Goal: Task Accomplishment & Management: Manage account settings

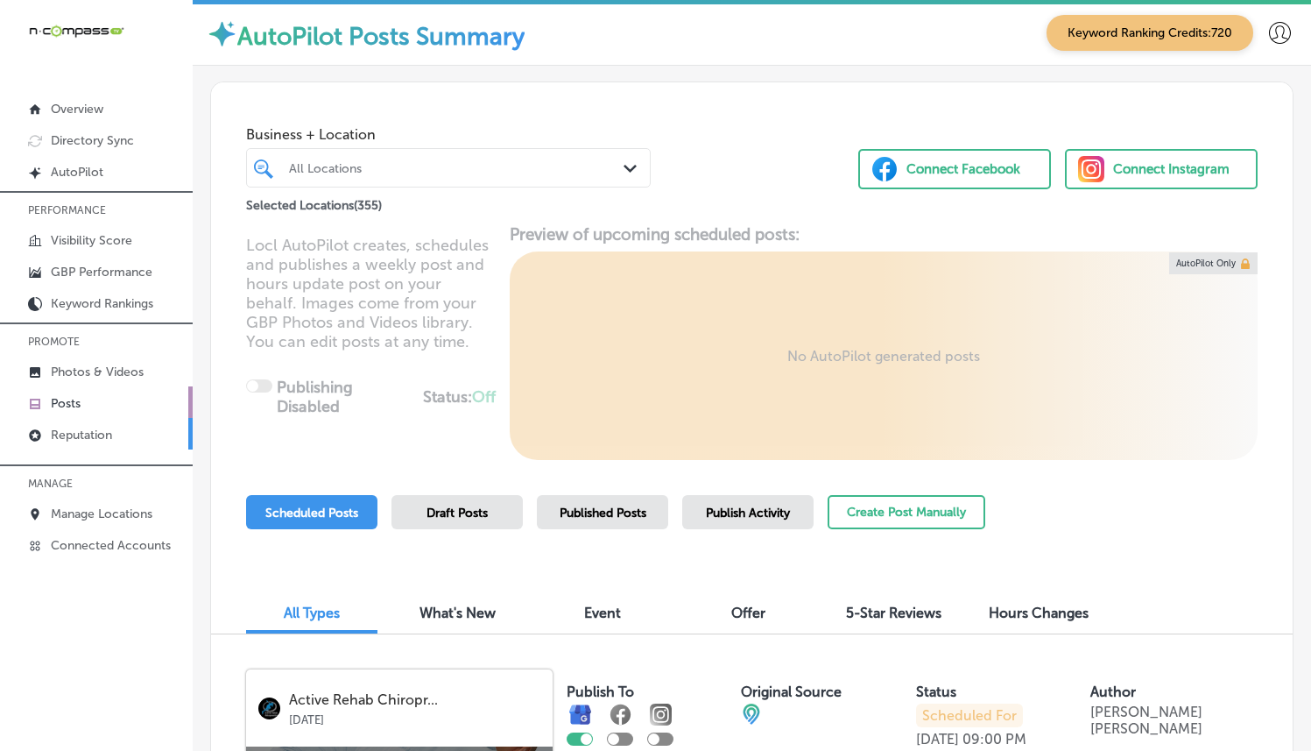
click at [88, 429] on p "Reputation" at bounding box center [81, 434] width 61 height 15
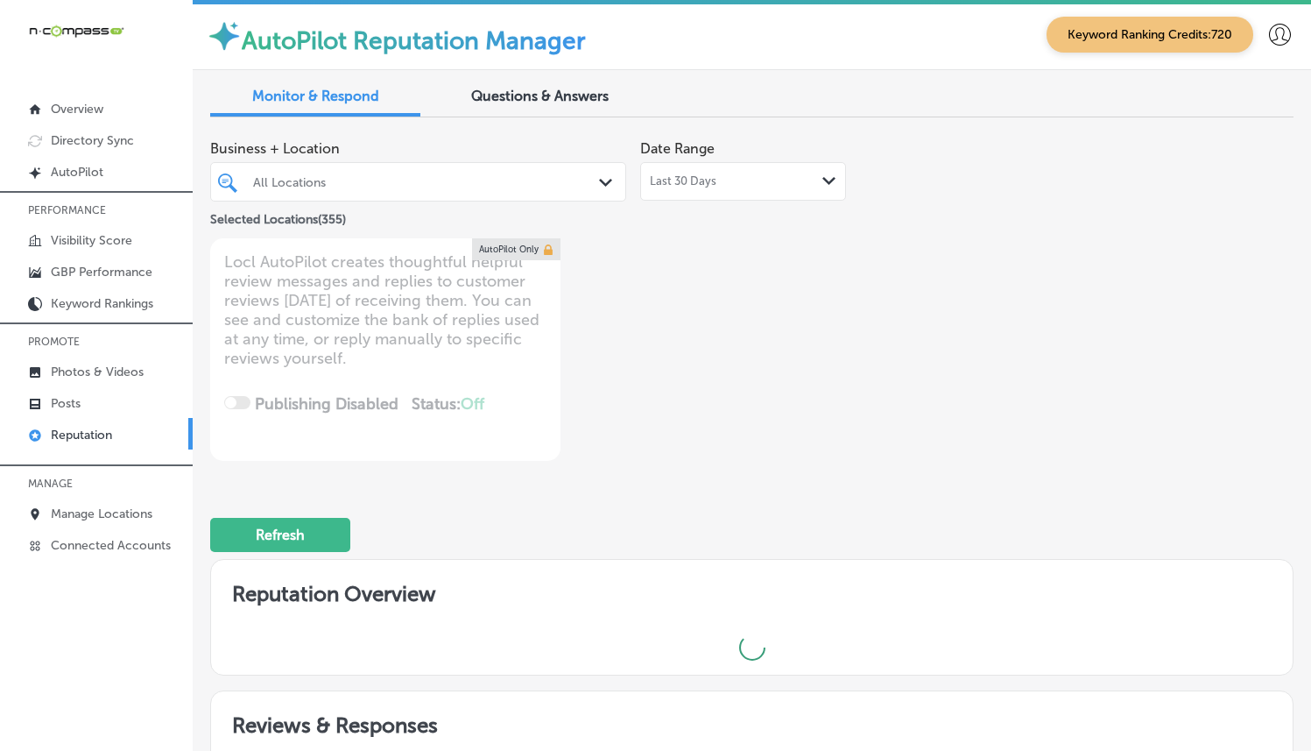
scroll to position [21, 0]
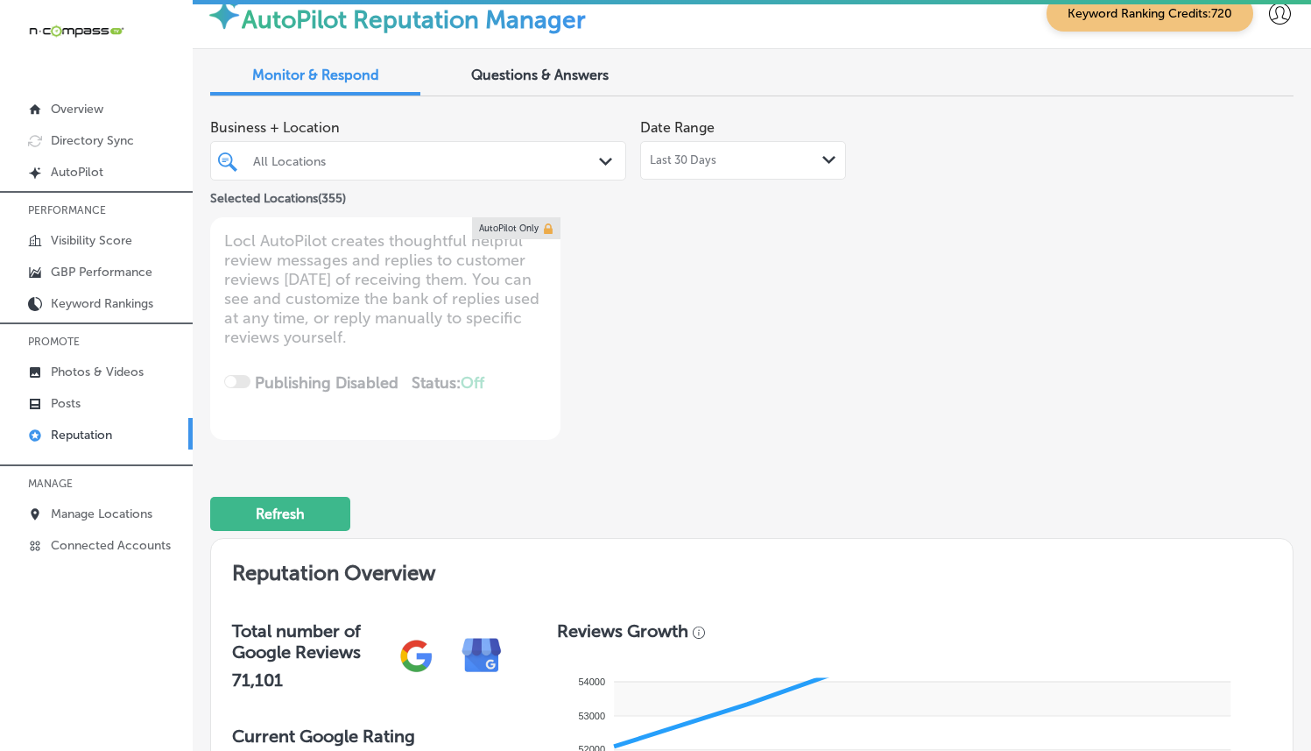
click at [589, 163] on div "All Locations Path Created with Sketch." at bounding box center [418, 160] width 414 height 27
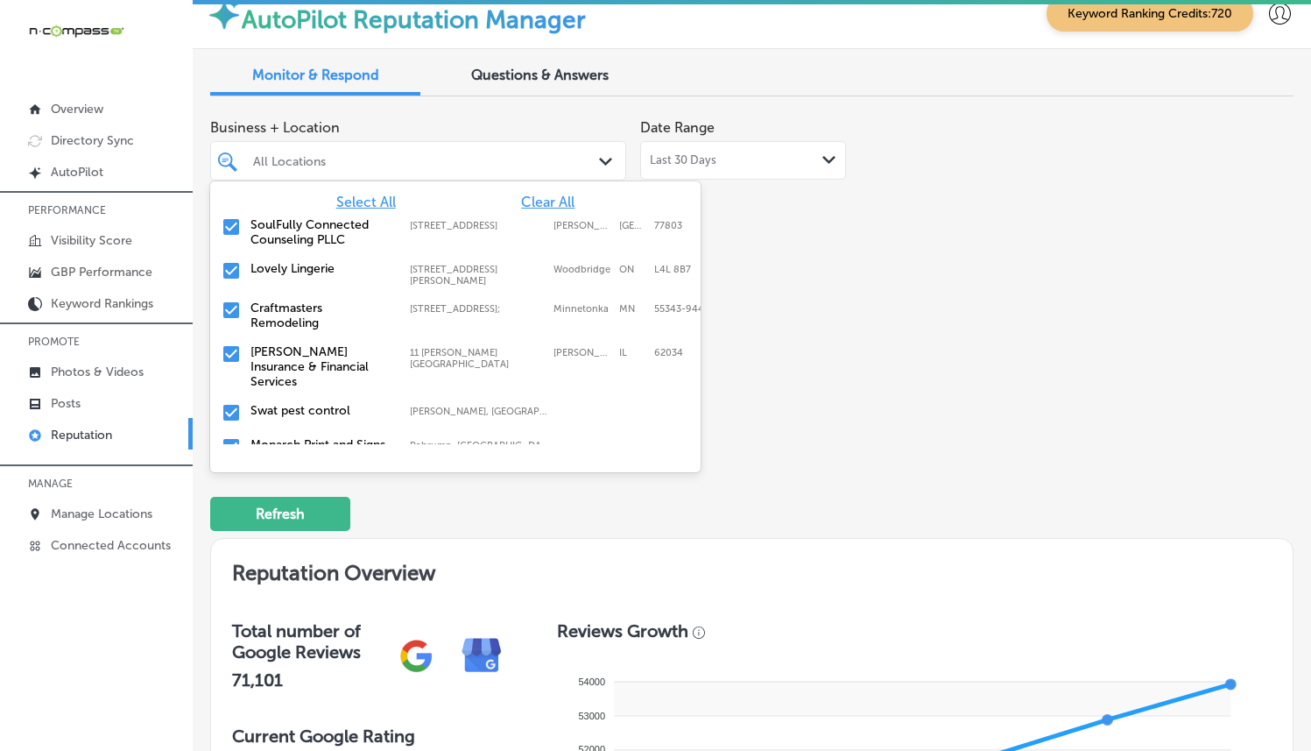
click at [521, 207] on span "Clear All" at bounding box center [547, 202] width 53 height 17
click at [264, 228] on label "SoulFully Connected Counseling PLLC" at bounding box center [321, 232] width 142 height 30
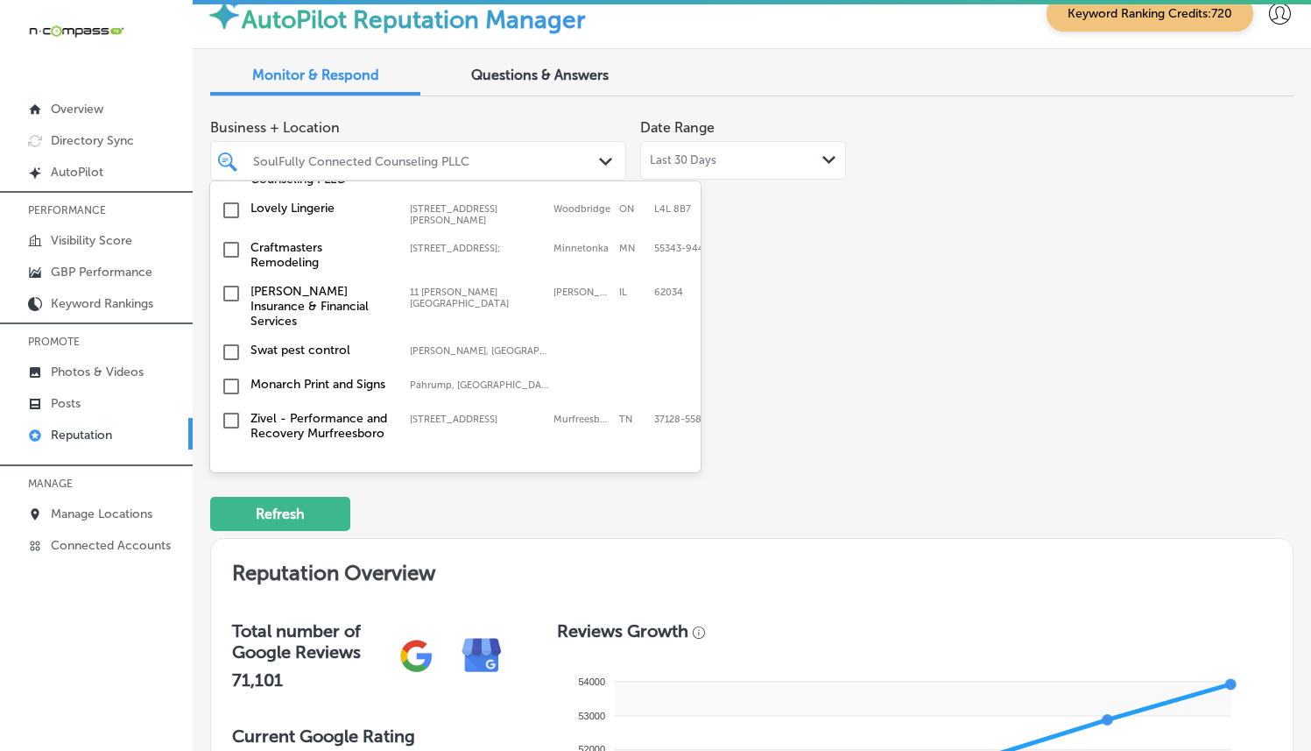
scroll to position [0, 0]
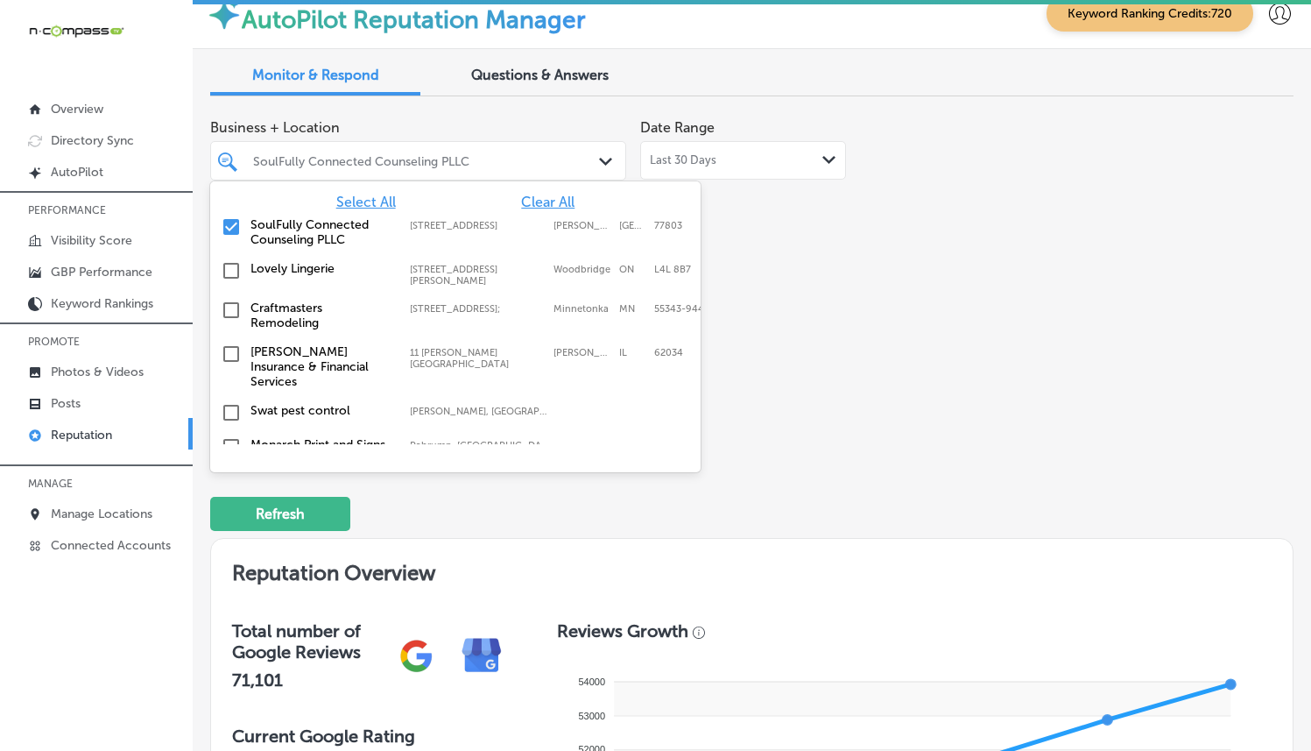
click at [232, 221] on input "checkbox" at bounding box center [231, 226] width 21 height 21
click at [355, 204] on span "Select All" at bounding box center [366, 202] width 60 height 17
click at [740, 261] on div "Business + Location option [STREET_ADDRESS] option [STREET_ADDRESS]. 356 result…" at bounding box center [535, 274] width 650 height 329
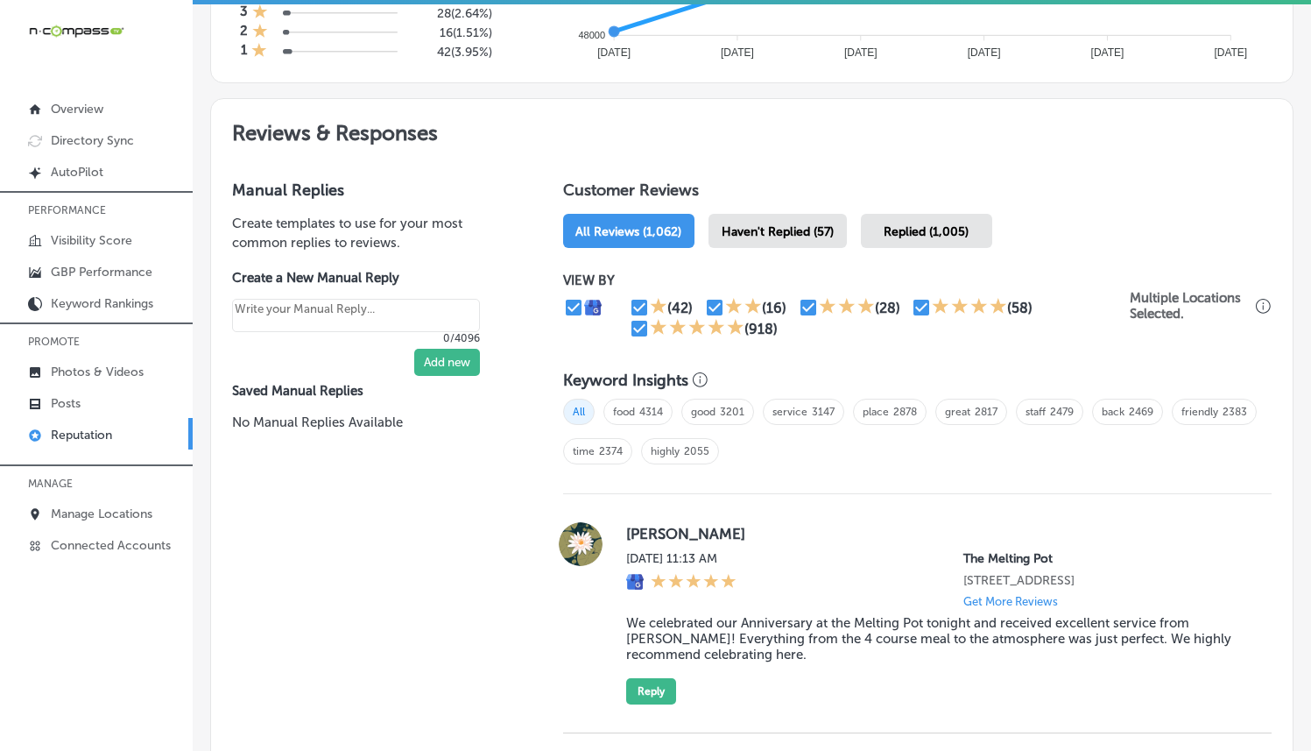
scroll to position [885, 0]
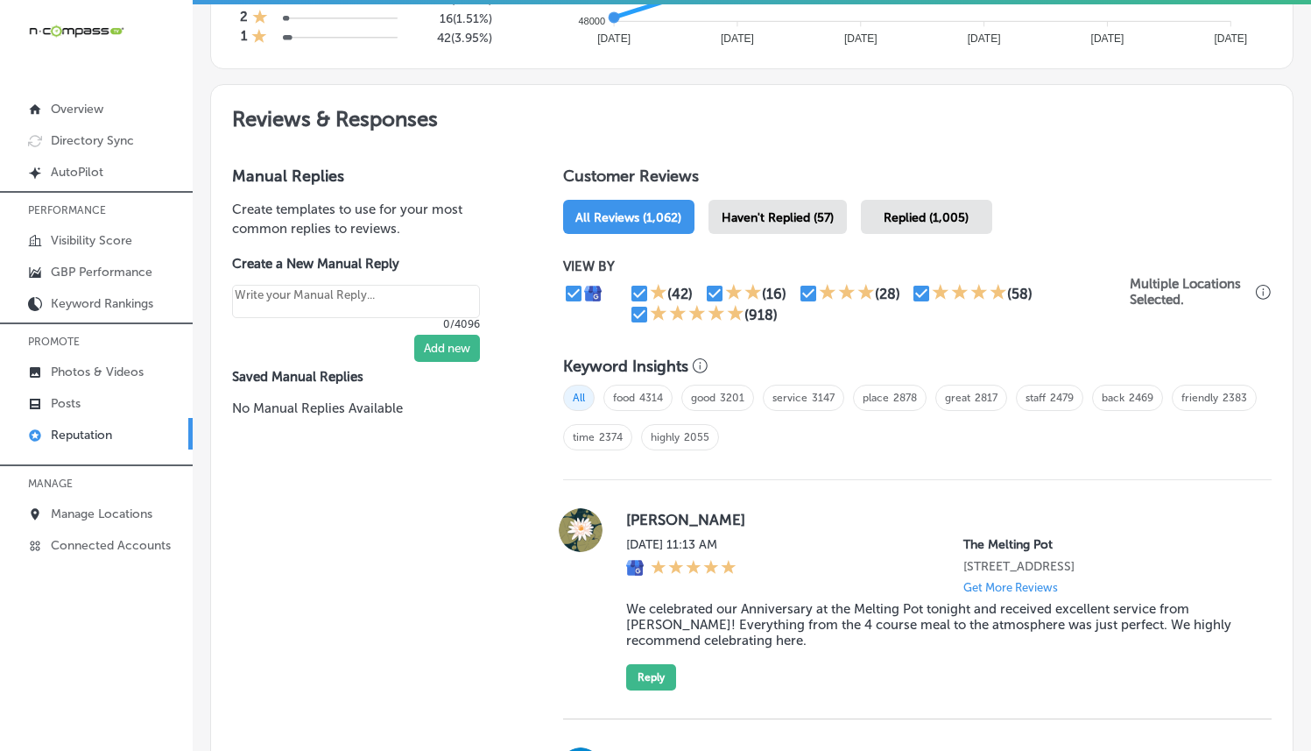
click at [758, 211] on span "Haven't Replied (57)" at bounding box center [778, 217] width 112 height 15
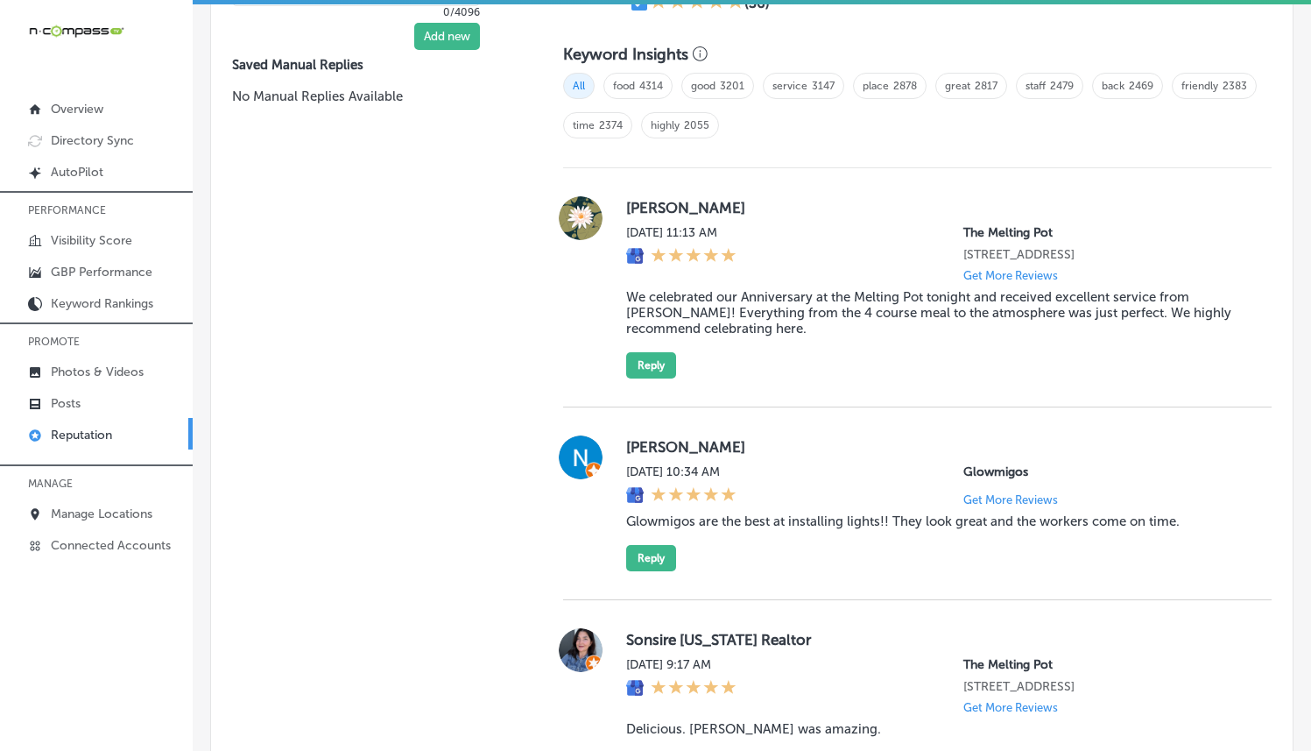
scroll to position [1183, 0]
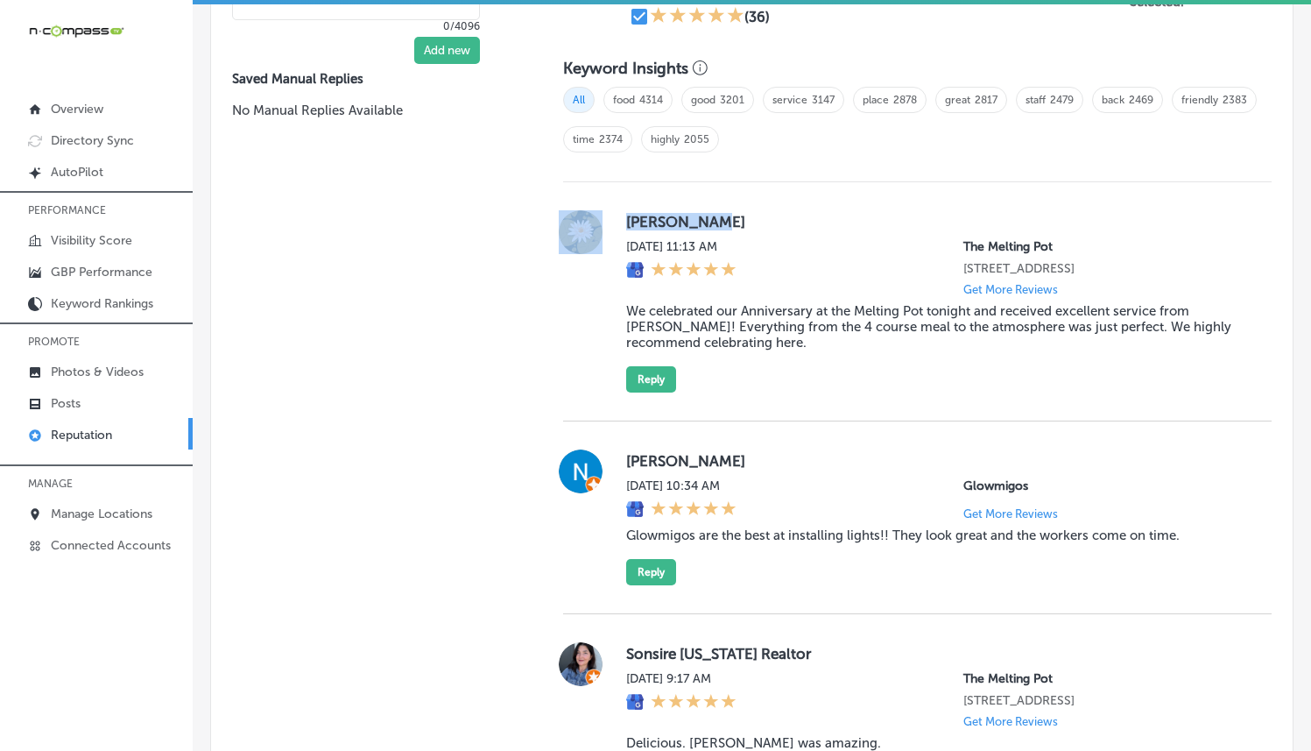
drag, startPoint x: 709, startPoint y: 219, endPoint x: 603, endPoint y: 216, distance: 106.9
click at [603, 216] on div "[PERSON_NAME] [DATE] 11:13 AM The Melting Pot [STREET_ADDRESS] Get More Reviews…" at bounding box center [917, 301] width 708 height 182
drag, startPoint x: 953, startPoint y: 245, endPoint x: 1041, endPoint y: 238, distance: 88.7
click at [1042, 239] on p "The Melting Pot" at bounding box center [1103, 246] width 280 height 15
click at [1043, 213] on label "[PERSON_NAME]" at bounding box center [934, 222] width 617 height 18
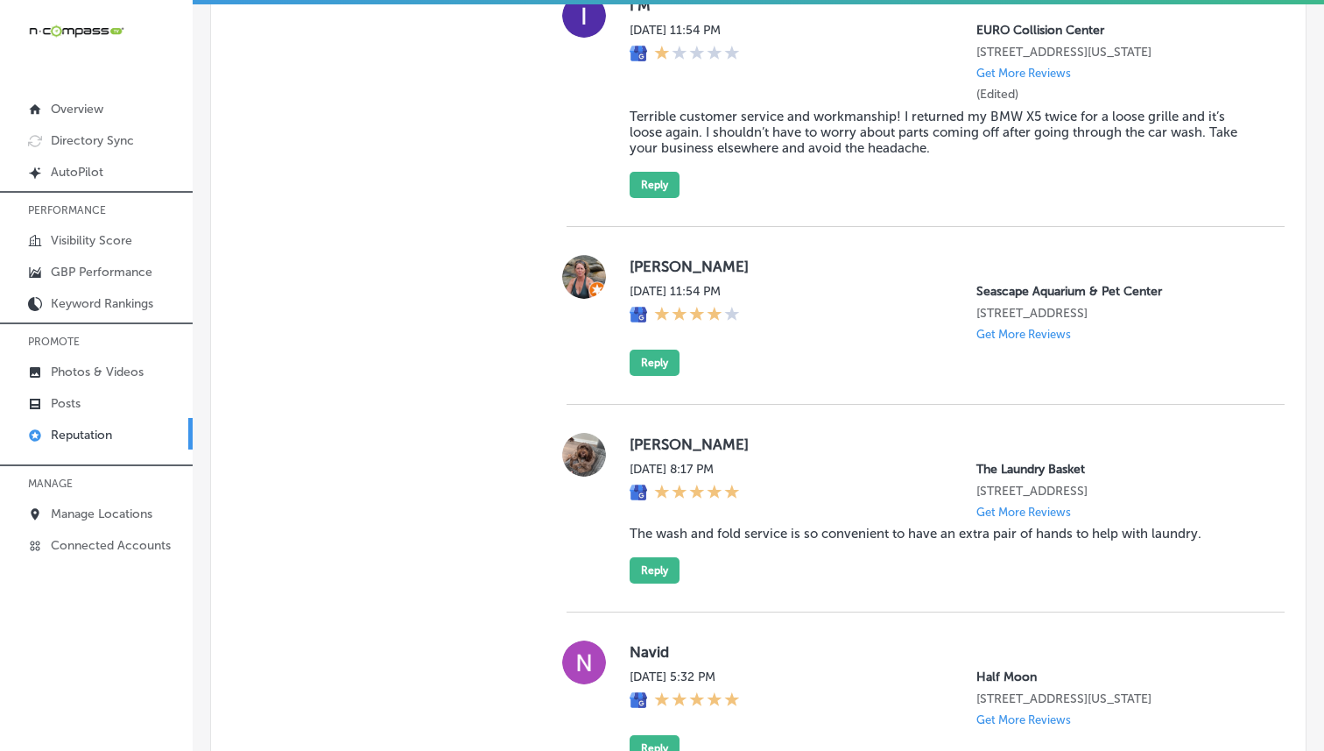
scroll to position [5268, 0]
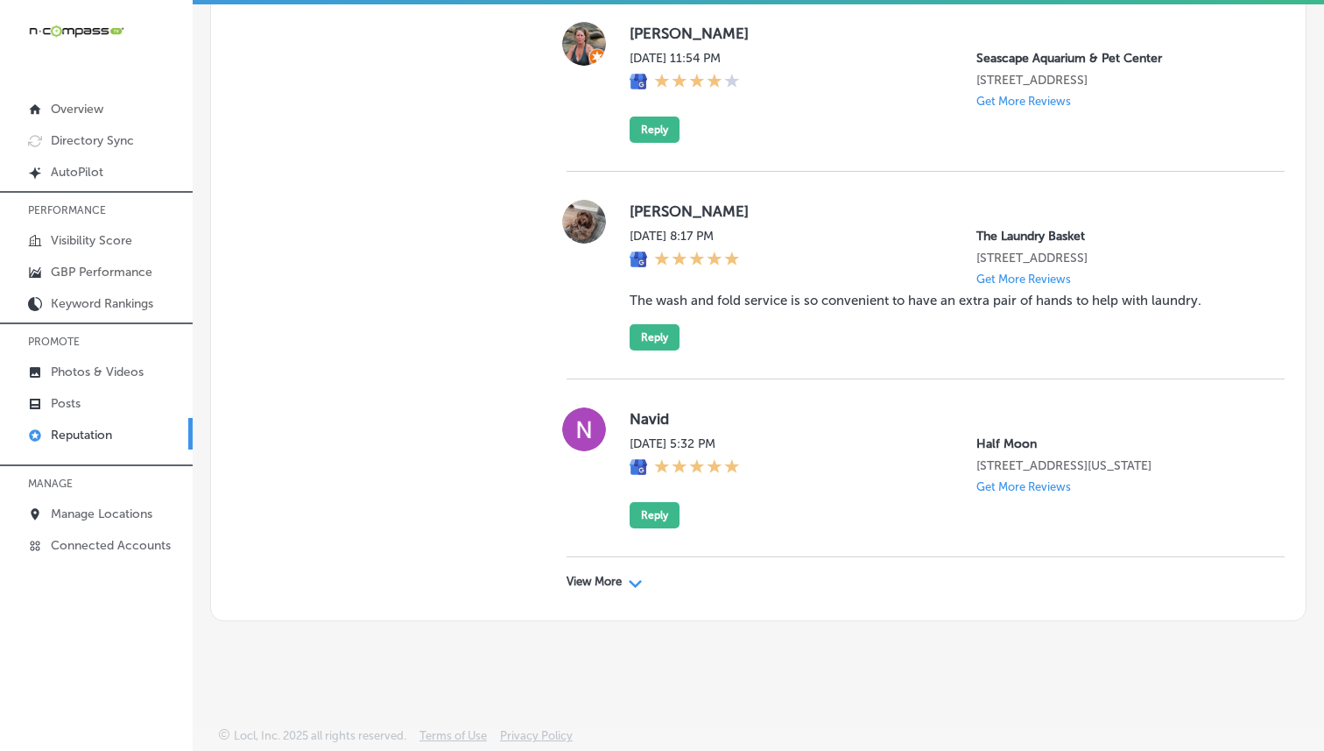
click at [621, 582] on p "View More" at bounding box center [594, 581] width 55 height 14
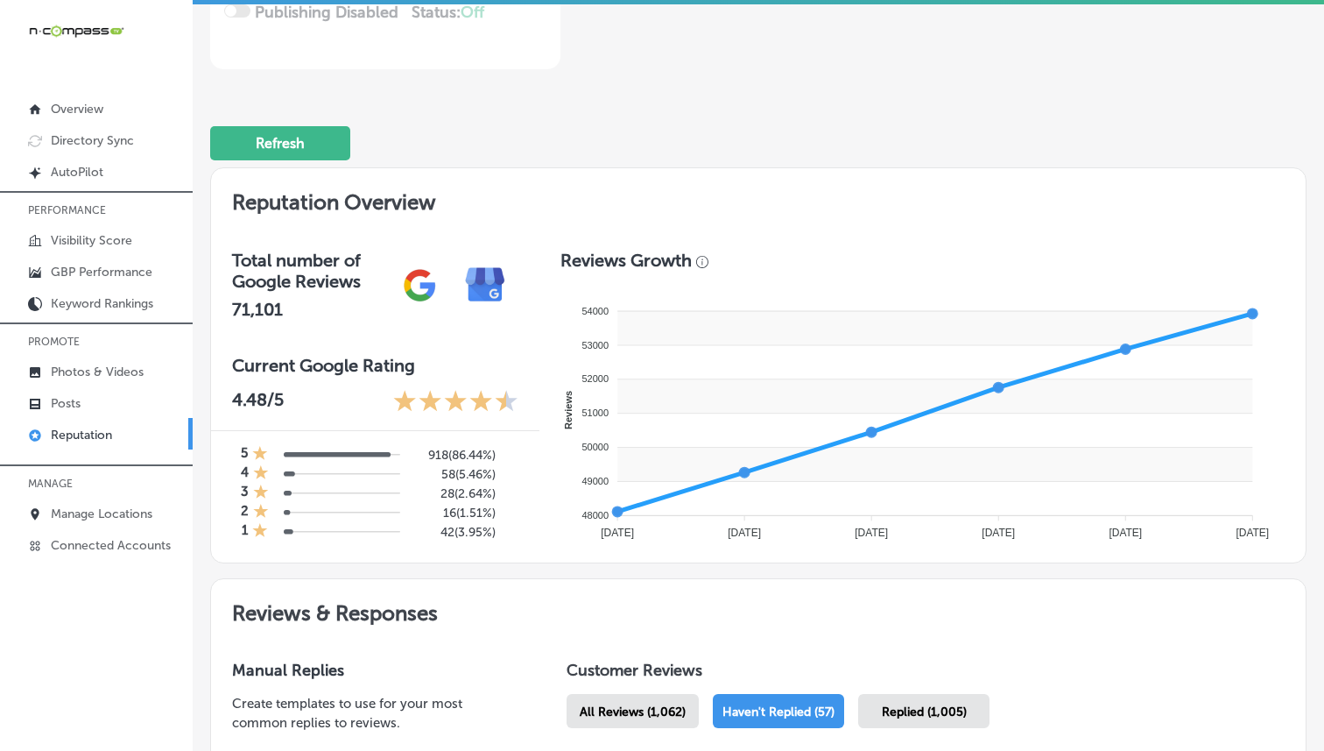
scroll to position [537, 0]
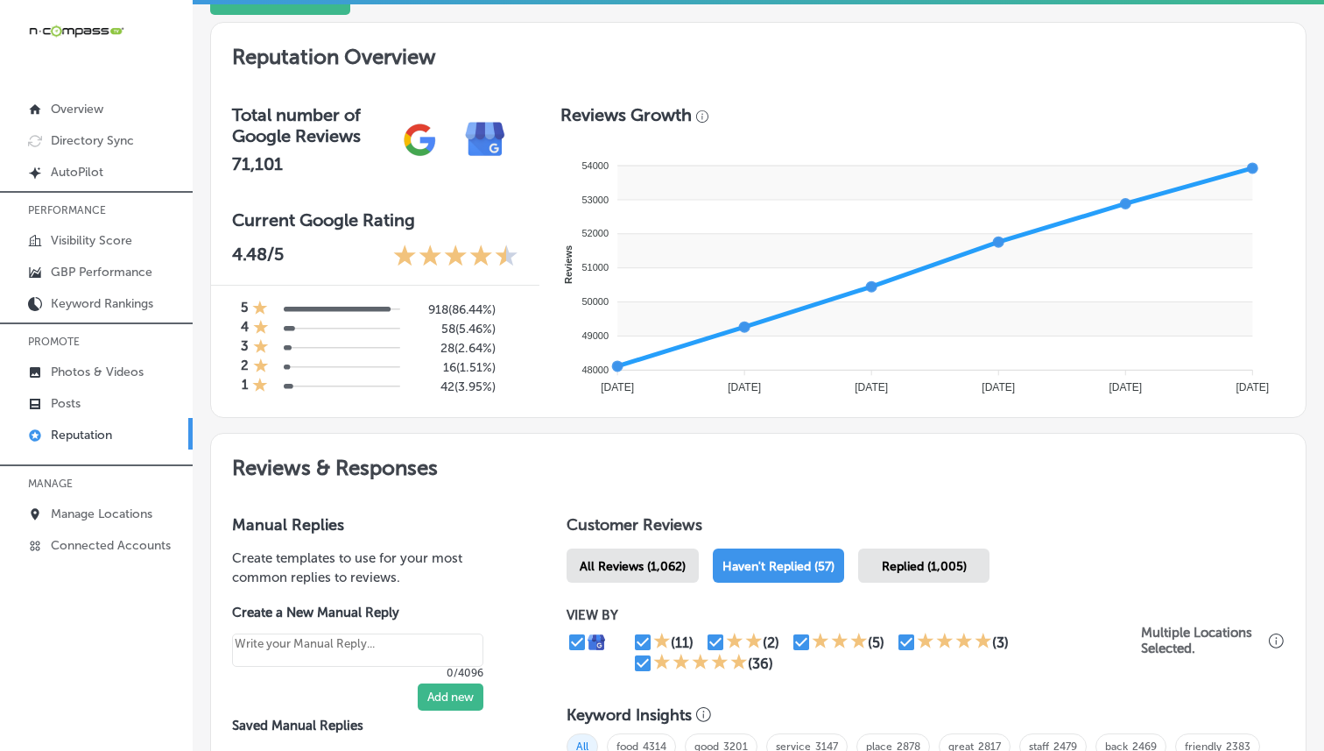
click at [920, 569] on div "Replied (1,005)" at bounding box center [923, 565] width 131 height 34
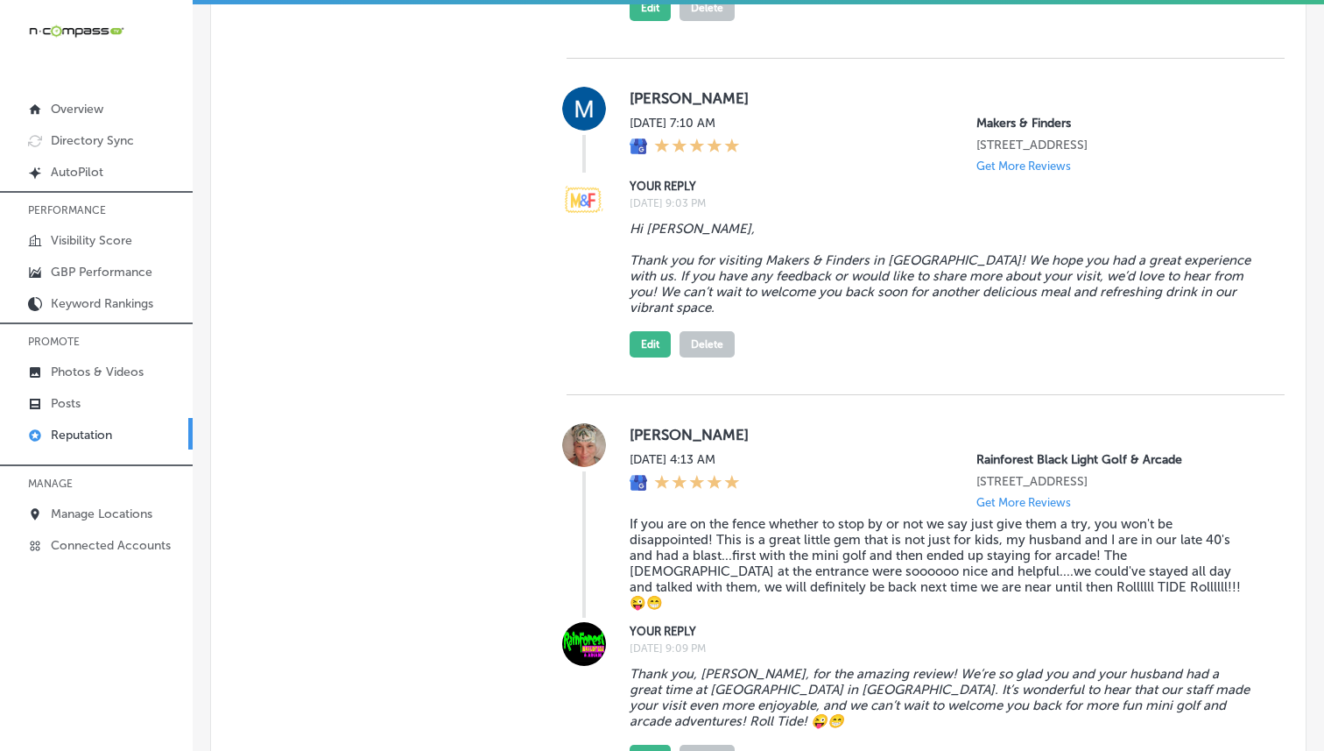
scroll to position [1708, 0]
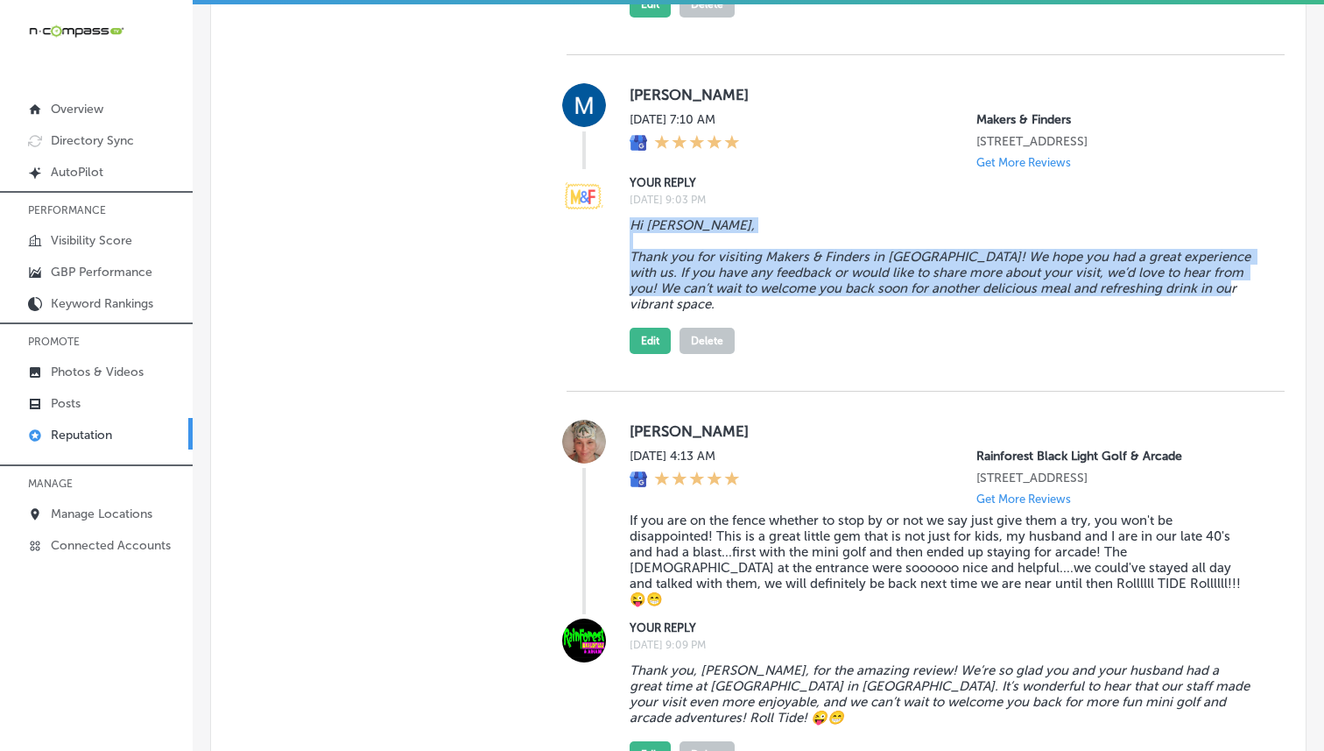
drag, startPoint x: 626, startPoint y: 237, endPoint x: 680, endPoint y: 321, distance: 98.9
click at [680, 321] on div "YOUR REPLY [DATE] 9:03 PM Hi [PERSON_NAME], Thank you for visiting Makers & Fin…" at bounding box center [926, 263] width 718 height 180
click at [795, 262] on blockquote "Hi [PERSON_NAME], Thank you for visiting Makers & Finders in [GEOGRAPHIC_DATA]!…" at bounding box center [943, 264] width 627 height 95
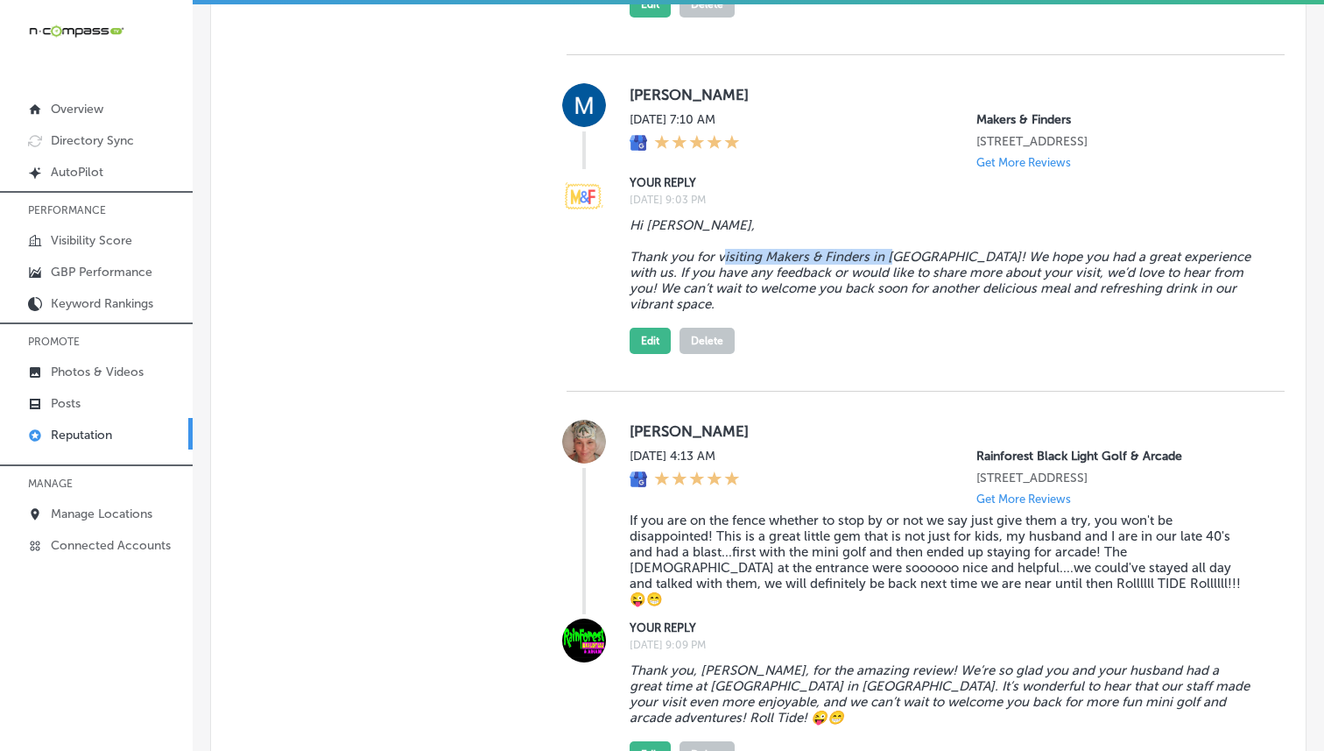
drag, startPoint x: 765, startPoint y: 271, endPoint x: 941, endPoint y: 262, distance: 176.2
click at [943, 262] on blockquote "Hi [PERSON_NAME], Thank you for visiting Makers & Finders in [GEOGRAPHIC_DATA]!…" at bounding box center [943, 264] width 627 height 95
click at [941, 341] on div "Hi [PERSON_NAME], Thank you for visiting Makers & Finders in [GEOGRAPHIC_DATA]!…" at bounding box center [943, 282] width 627 height 144
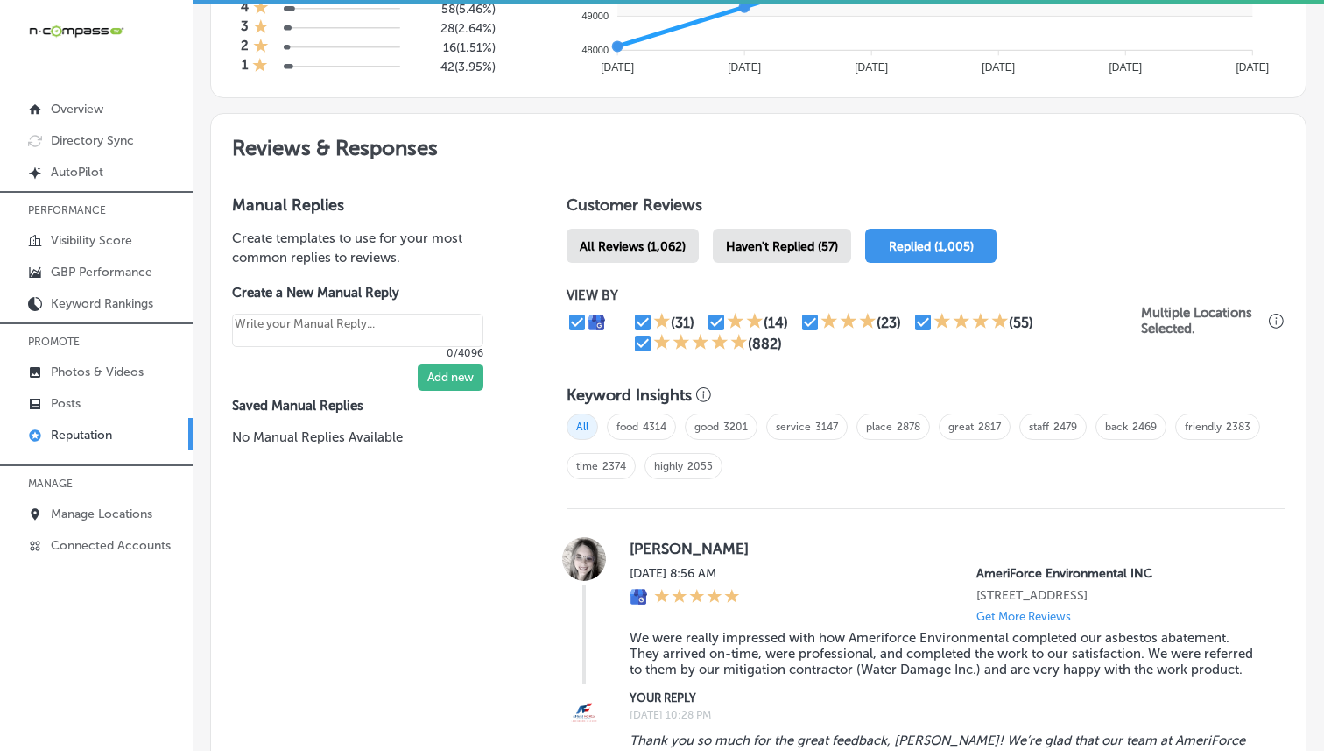
scroll to position [861, 0]
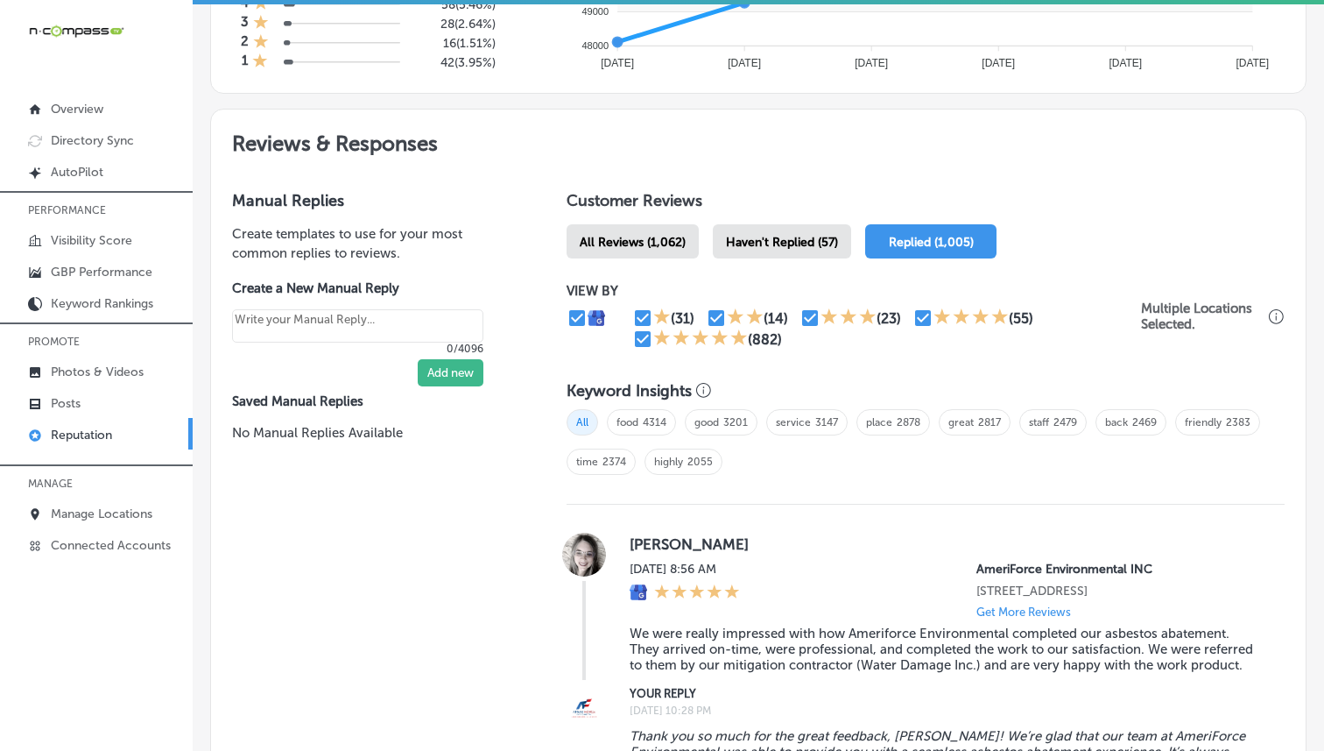
click at [617, 135] on h2 "Reviews & Responses" at bounding box center [758, 139] width 1095 height 60
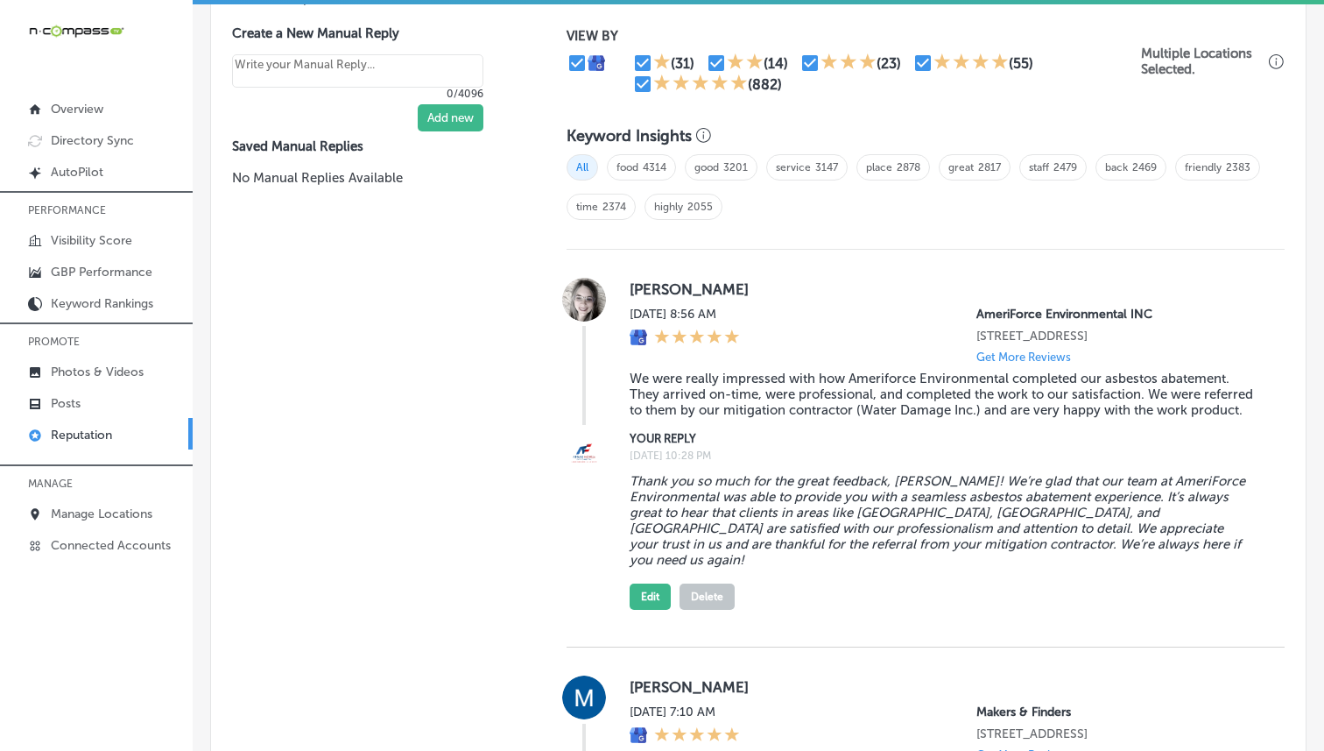
scroll to position [1061, 0]
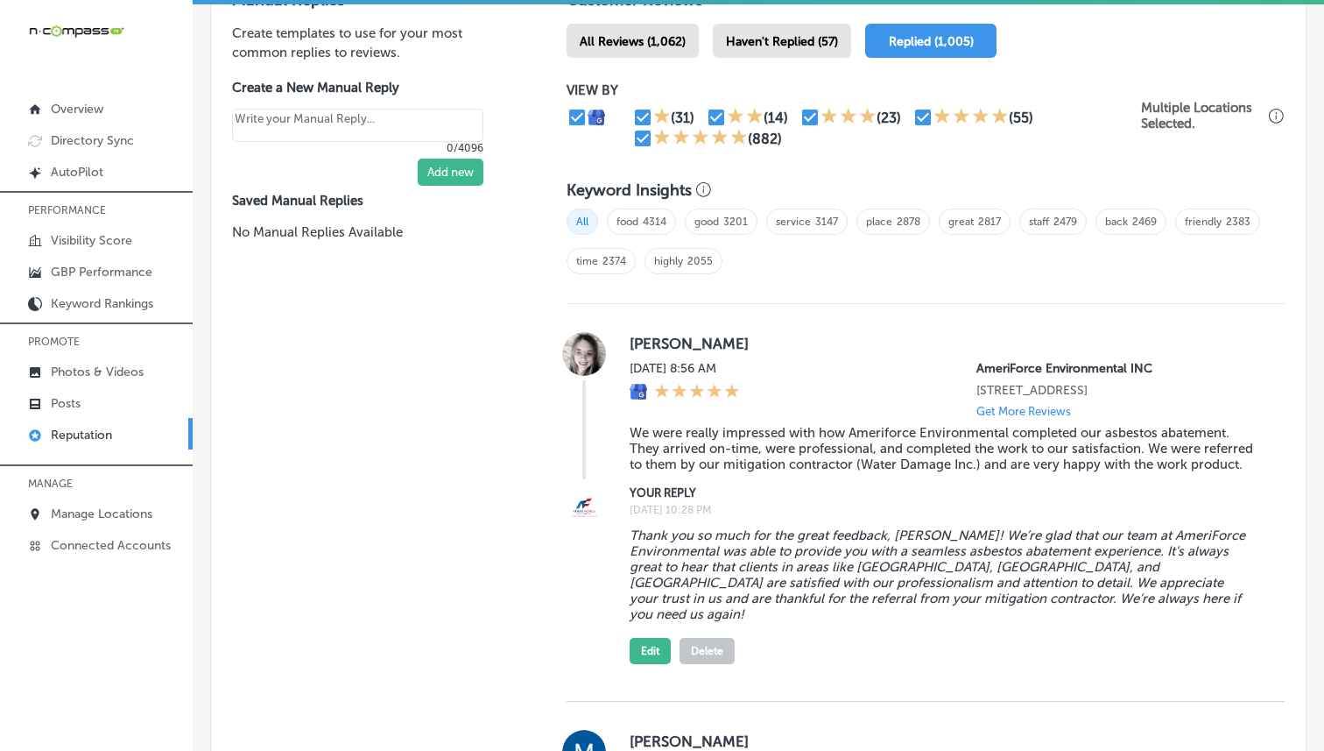
click at [796, 36] on span "Haven't Replied (57)" at bounding box center [782, 41] width 112 height 15
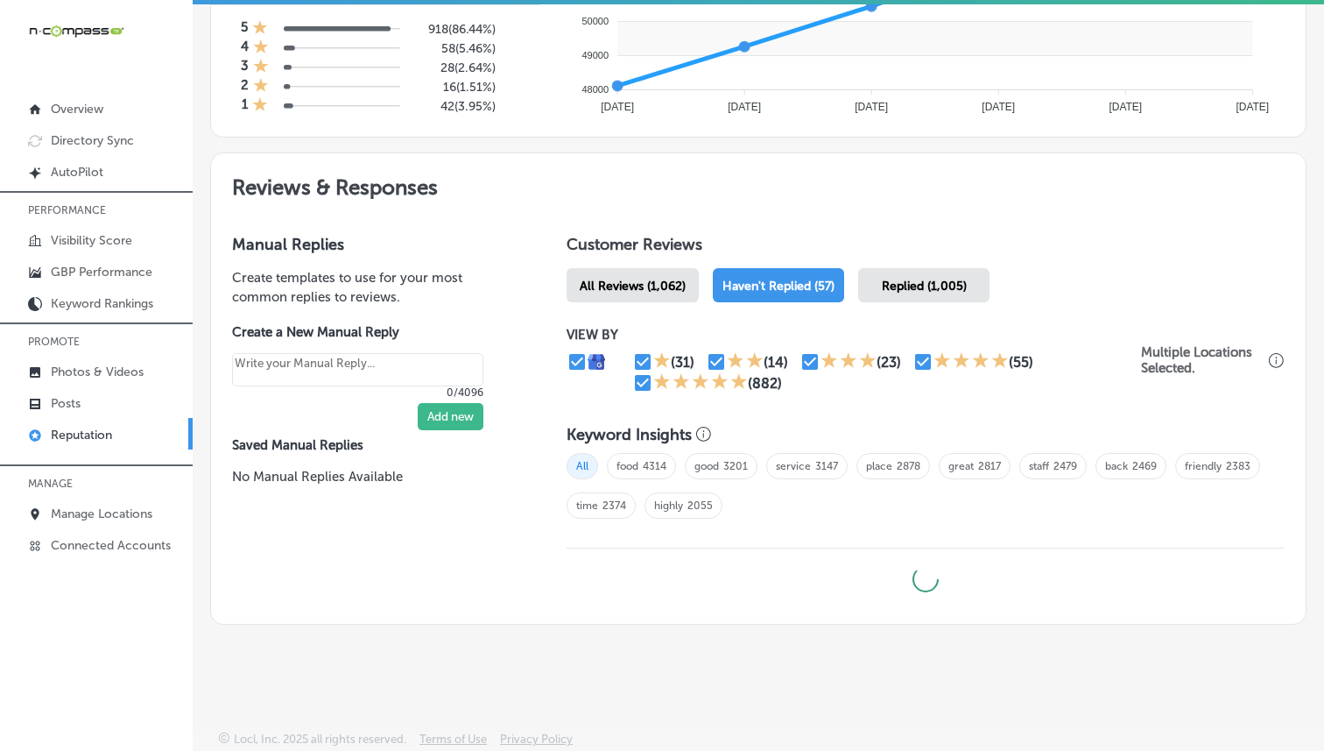
type textarea "x"
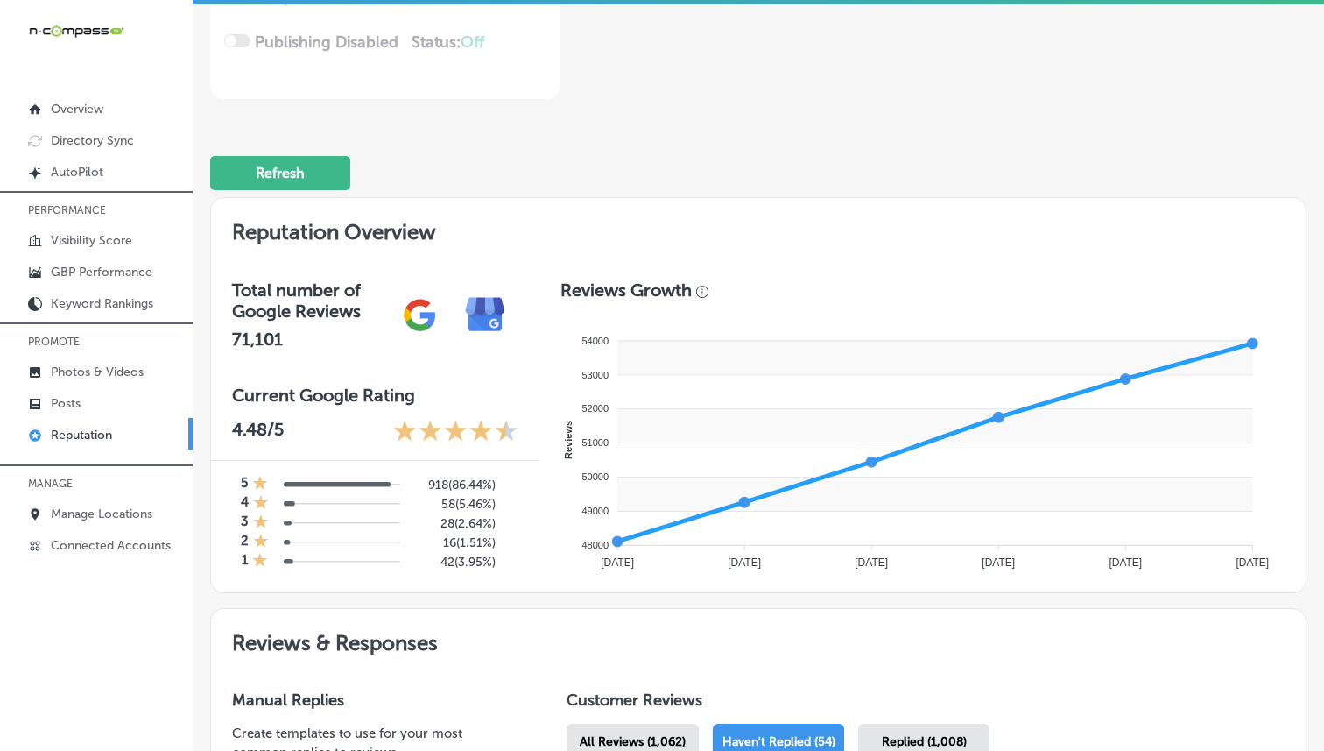
scroll to position [328, 0]
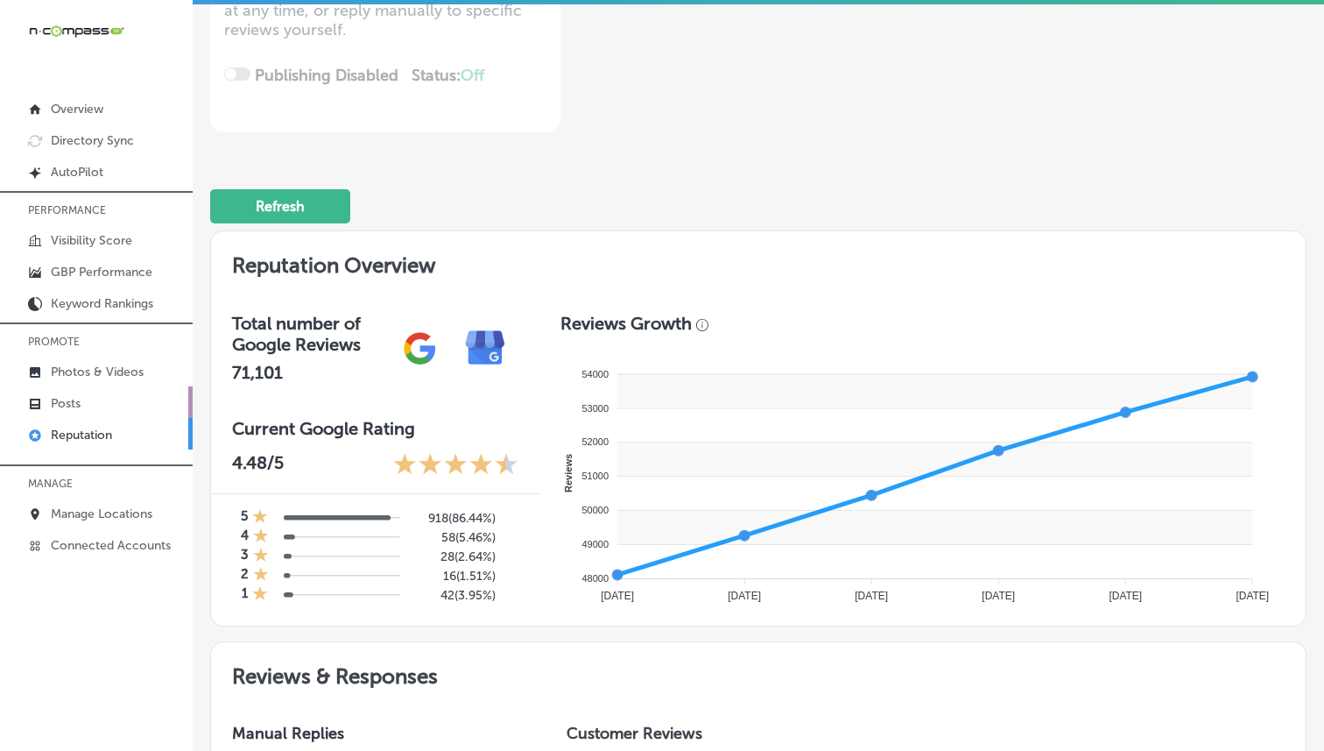
click at [53, 408] on p "Posts" at bounding box center [66, 403] width 30 height 15
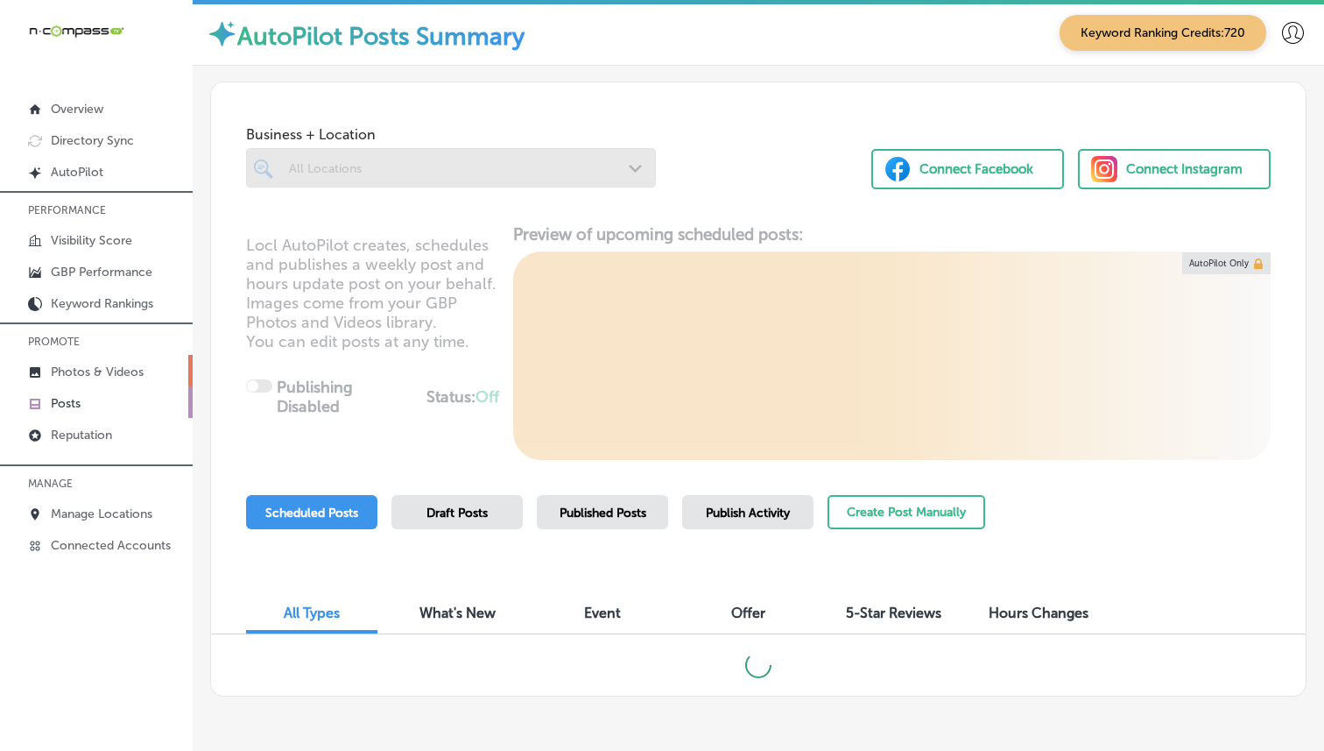
click at [102, 362] on link "Photos & Videos" at bounding box center [96, 371] width 193 height 32
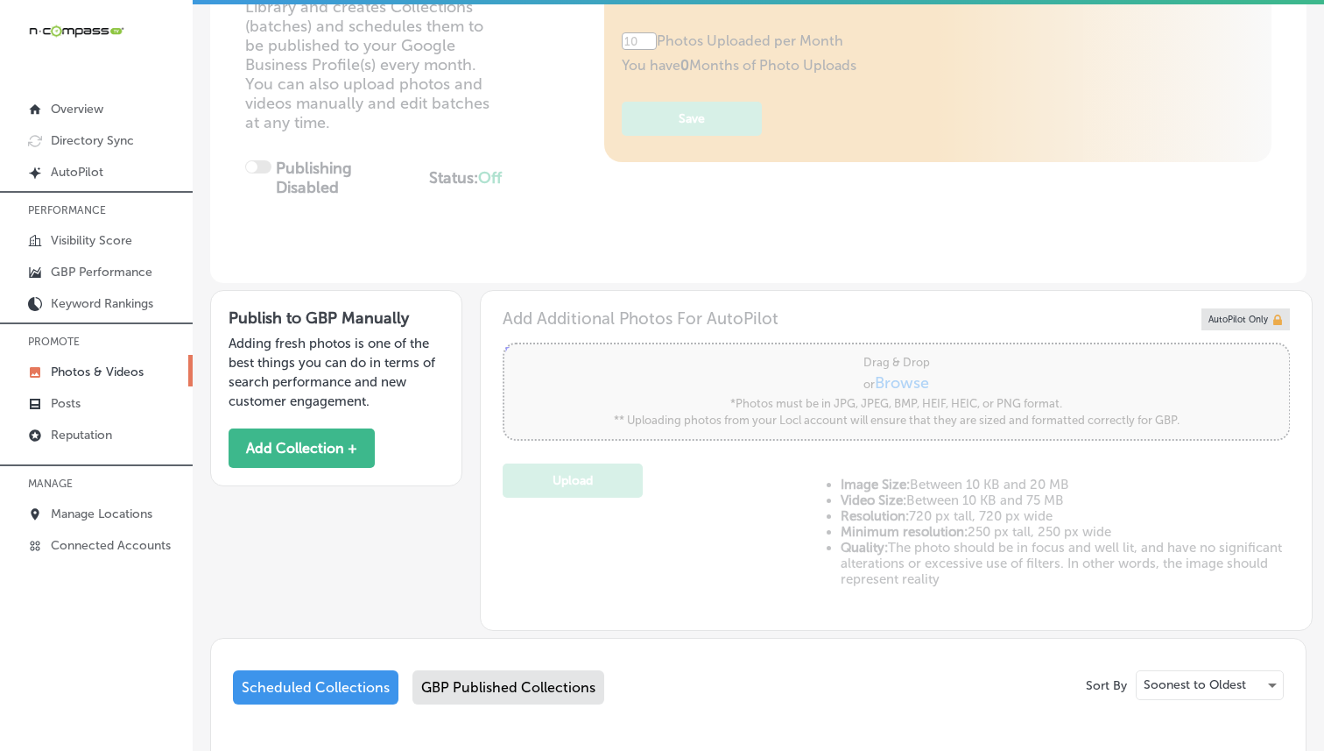
scroll to position [444, 0]
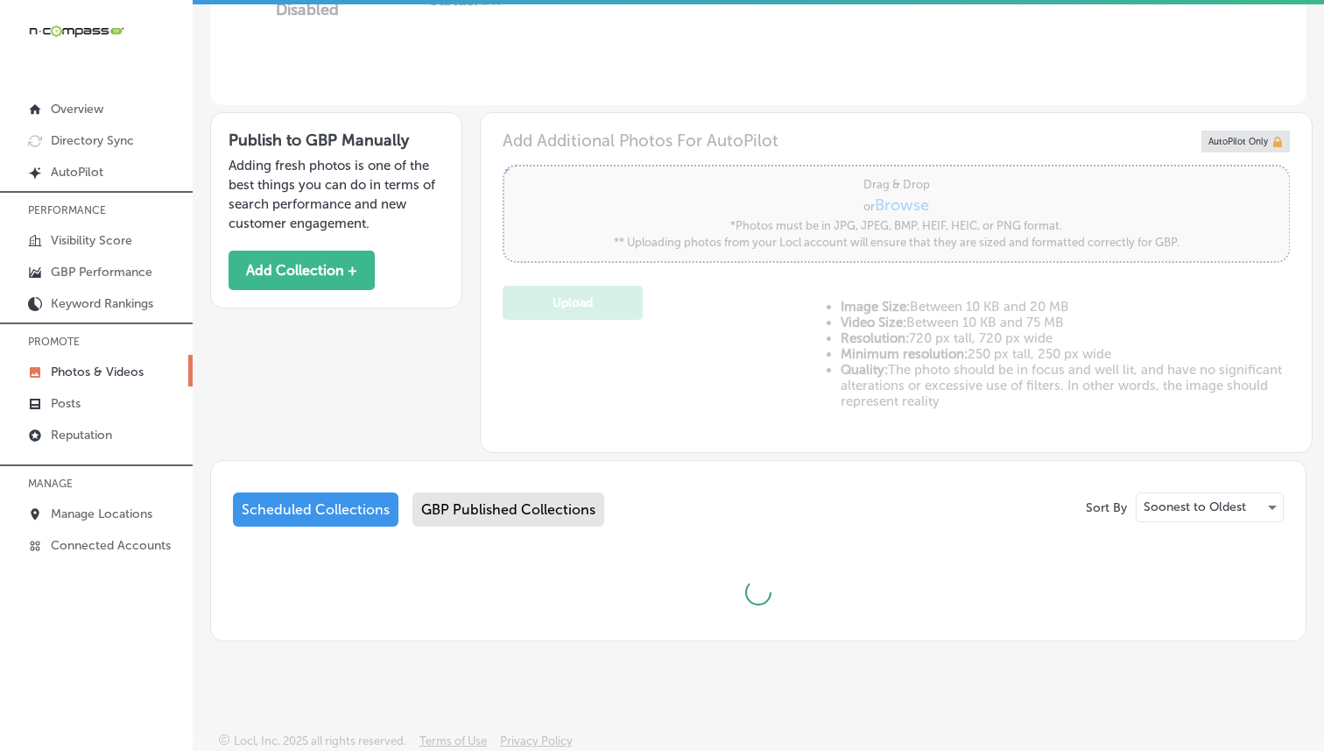
type input "5"
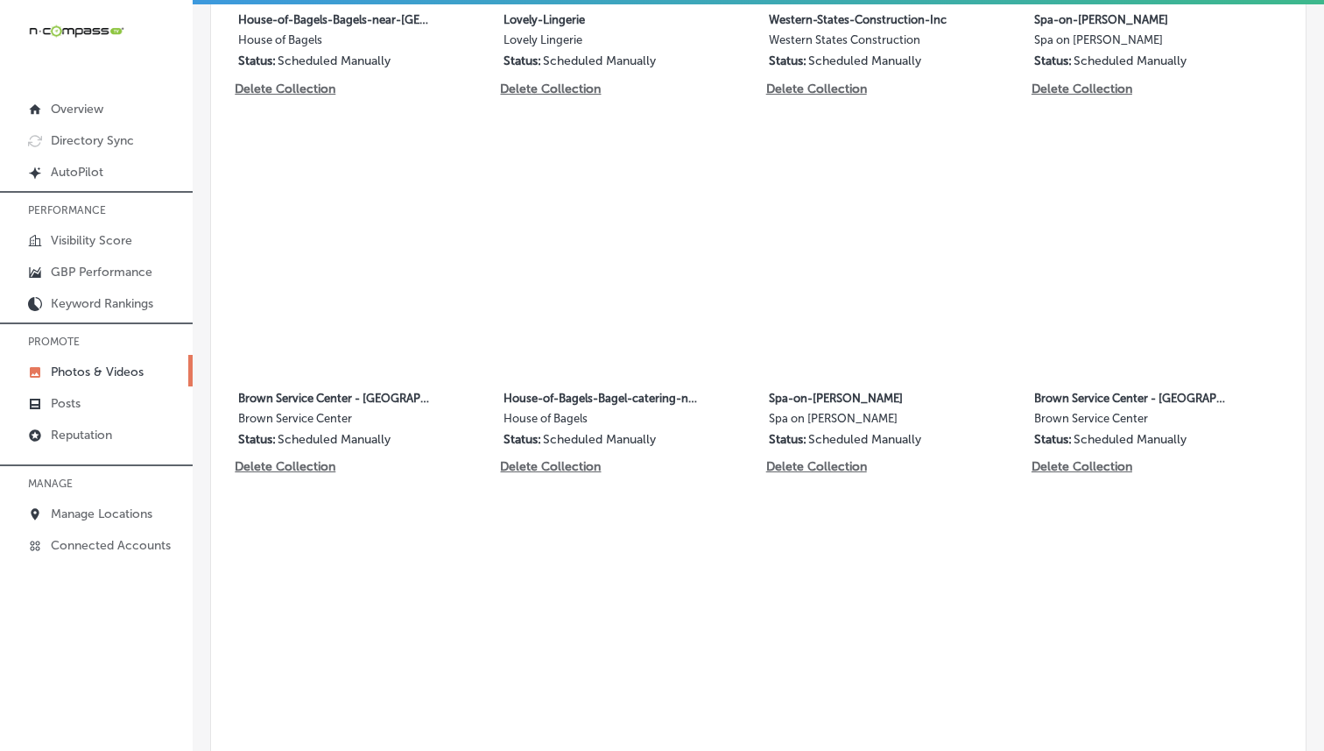
scroll to position [2036, 0]
